Goal: Task Accomplishment & Management: Manage account settings

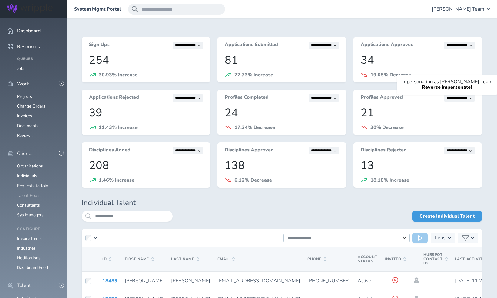
scroll to position [40, 0]
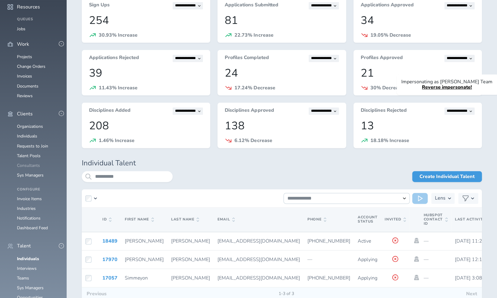
click at [33, 168] on link "Consultants" at bounding box center [28, 166] width 23 height 6
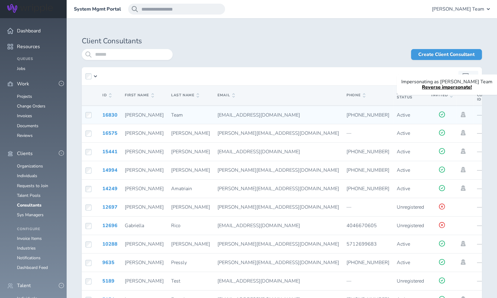
click at [456, 117] on td at bounding box center [464, 115] width 17 height 18
click at [461, 114] on icon at bounding box center [463, 114] width 5 height 5
